Goal: Browse casually

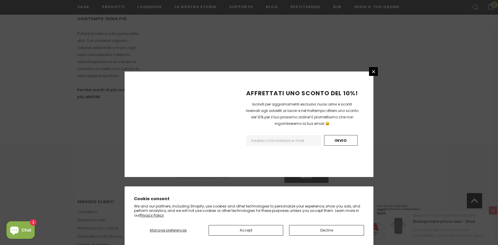
scroll to position [356, 0]
